Goal: Check status

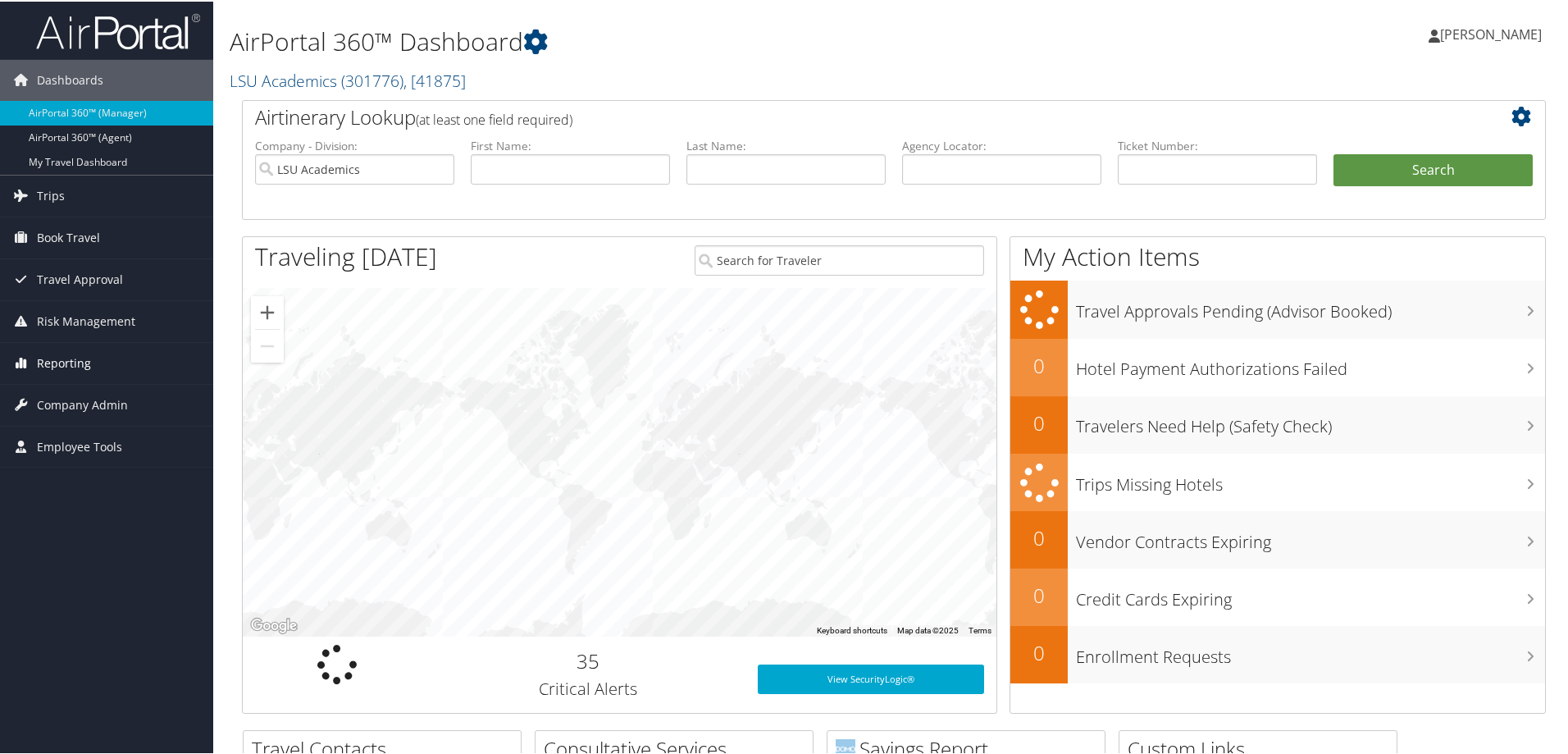
click at [86, 357] on span "Reporting" at bounding box center [64, 361] width 55 height 41
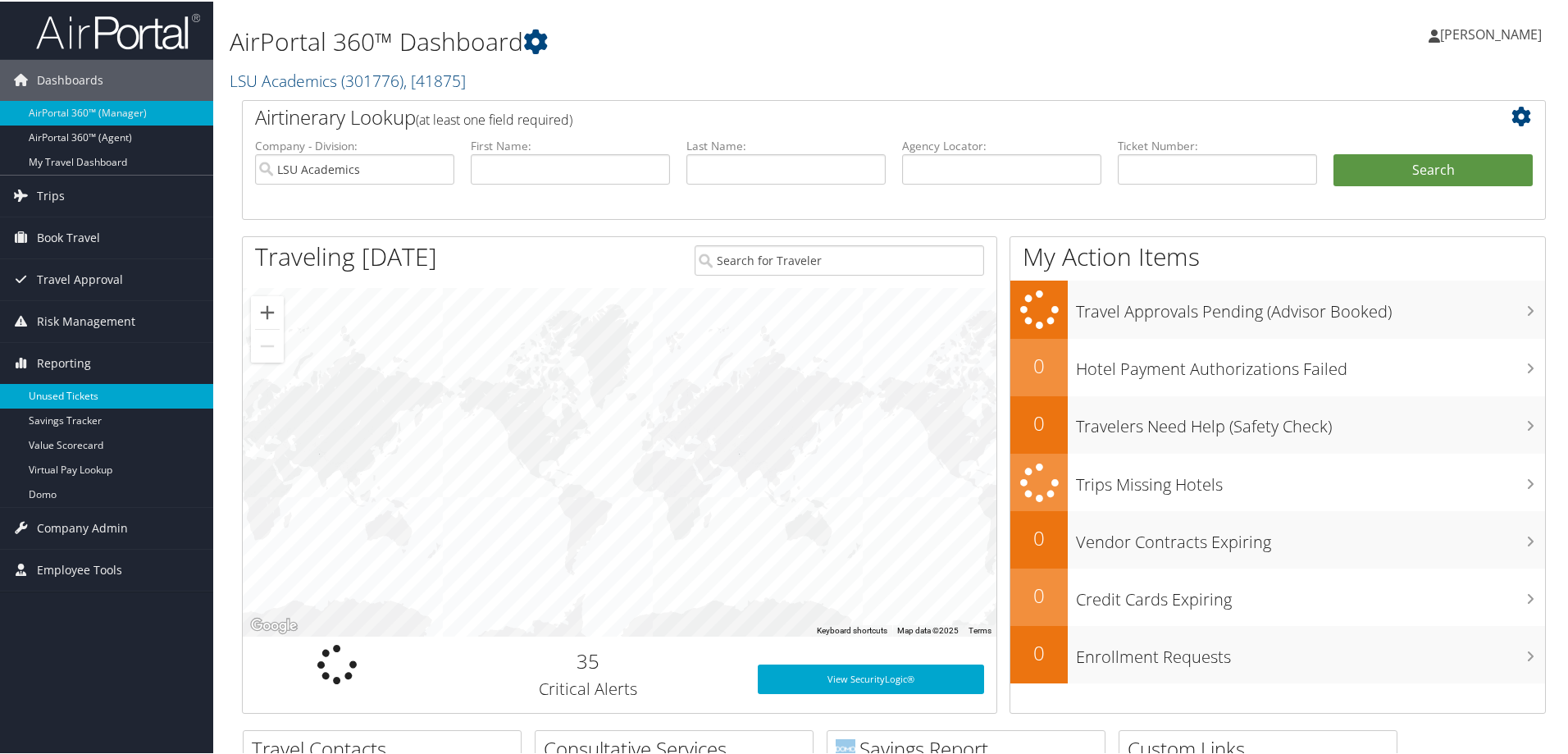
click at [76, 388] on link "Unused Tickets" at bounding box center [106, 394] width 213 height 24
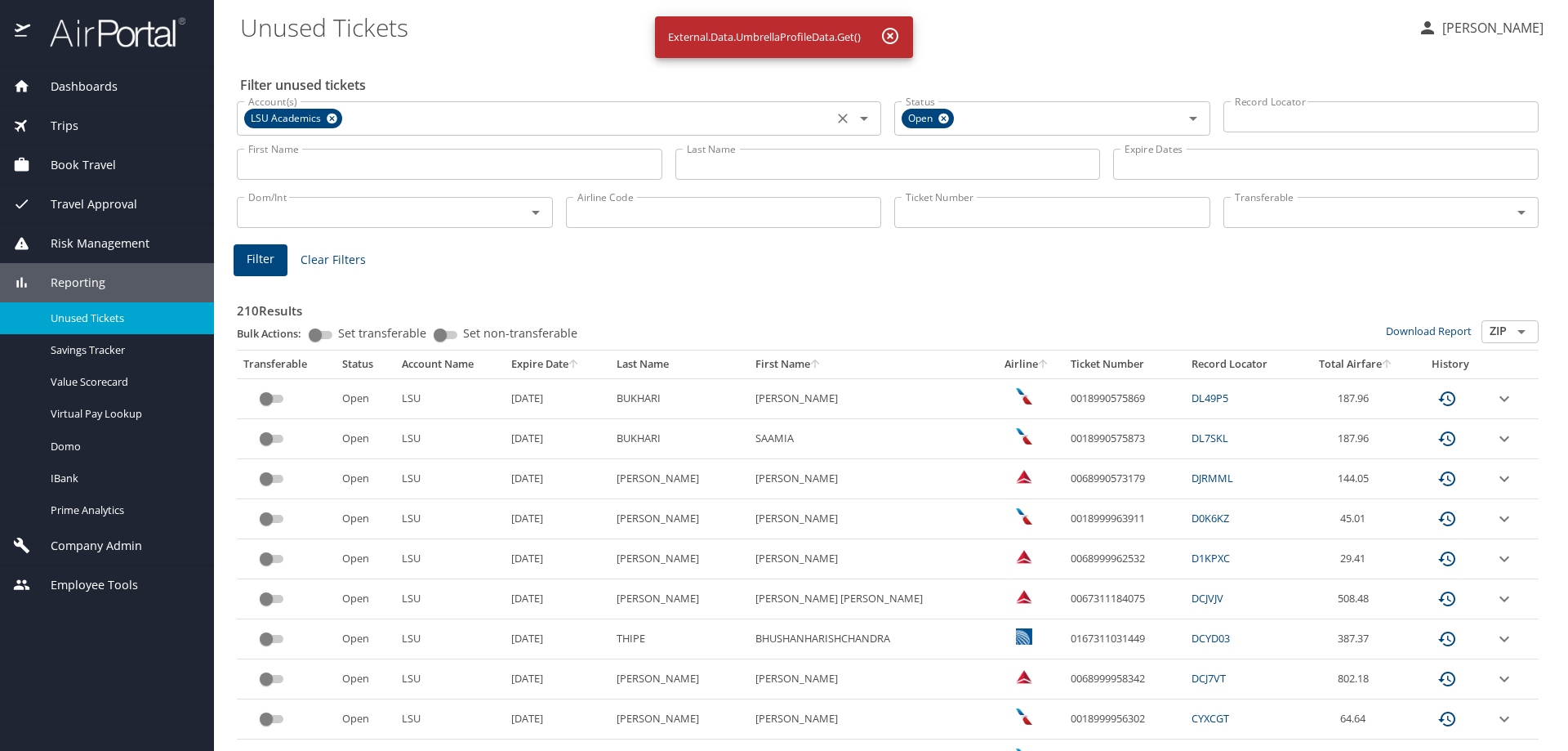
drag, startPoint x: 331, startPoint y: 118, endPoint x: 487, endPoint y: 127, distance: 156.3
click at [332, 118] on icon at bounding box center [332, 118] width 13 height 18
click at [1379, 121] on input "Record Locator" at bounding box center [1382, 116] width 316 height 31
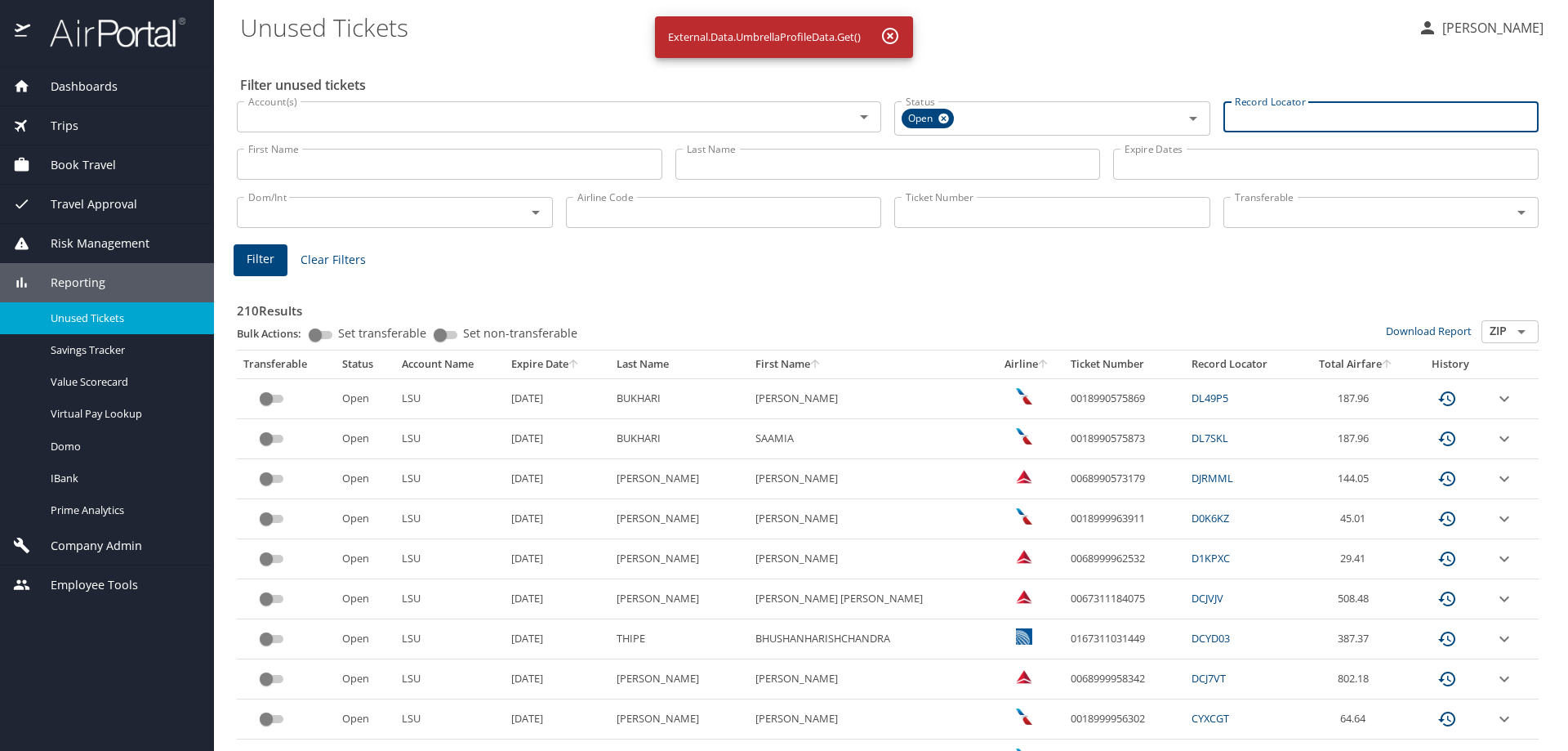
paste input "DCN9KH"
type input "DCN9KH"
click at [261, 265] on span "Filter" at bounding box center [260, 256] width 28 height 20
